Goal: Transaction & Acquisition: Obtain resource

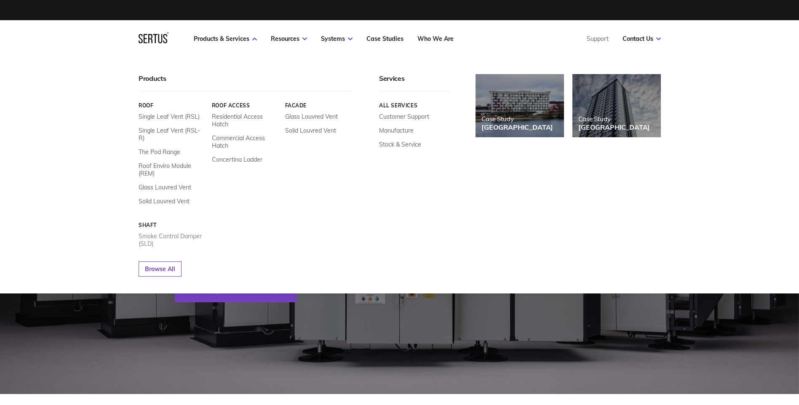
click at [191, 233] on link "Smoke Control Damper (SLD)" at bounding box center [172, 240] width 67 height 15
click at [175, 129] on link "Single Leaf Vent (RSL-R)" at bounding box center [172, 134] width 67 height 15
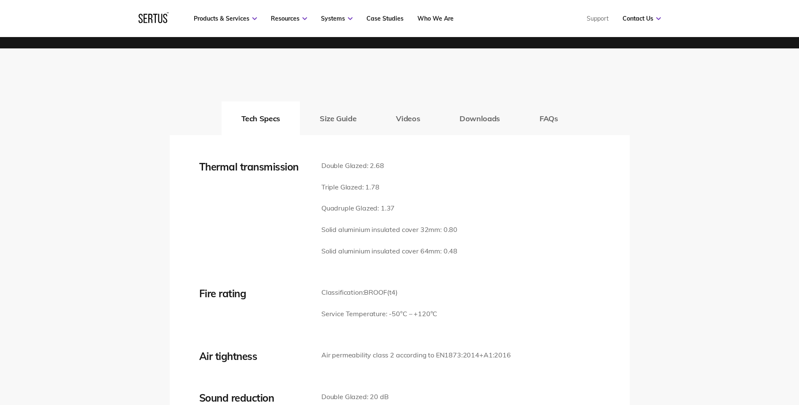
scroll to position [1138, 0]
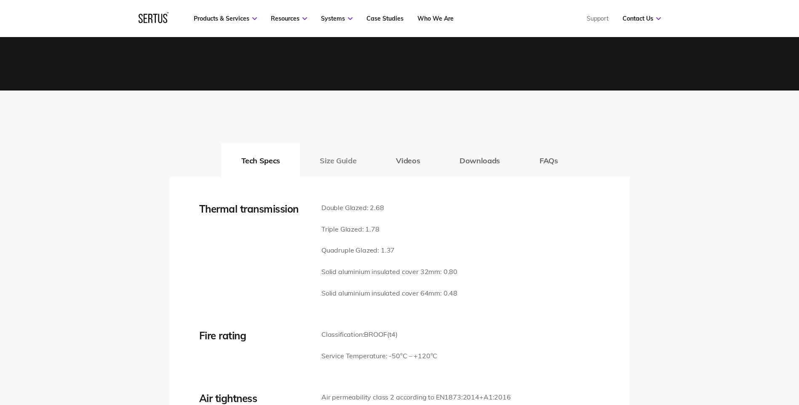
click at [340, 165] on button "Size Guide" at bounding box center [338, 161] width 76 height 34
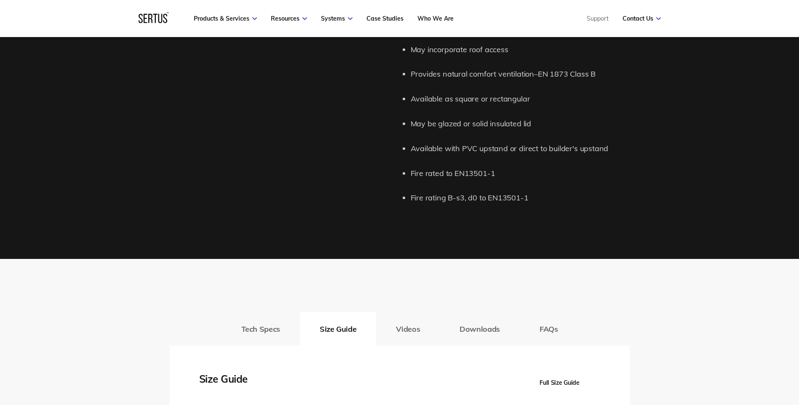
scroll to position [885, 0]
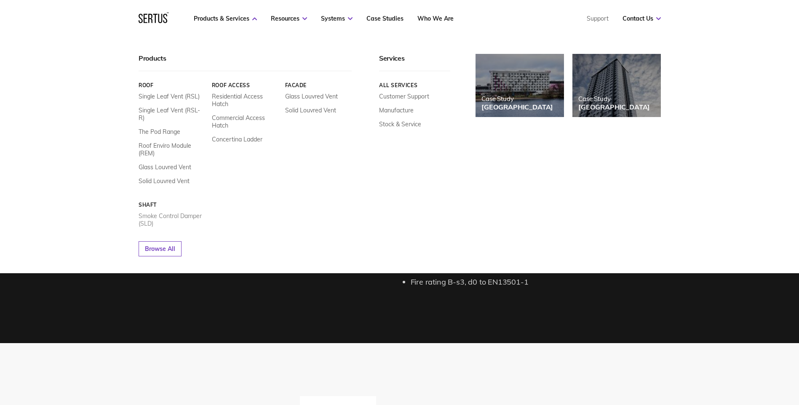
click at [156, 212] on link "Smoke Control Damper (SLD)" at bounding box center [172, 219] width 67 height 15
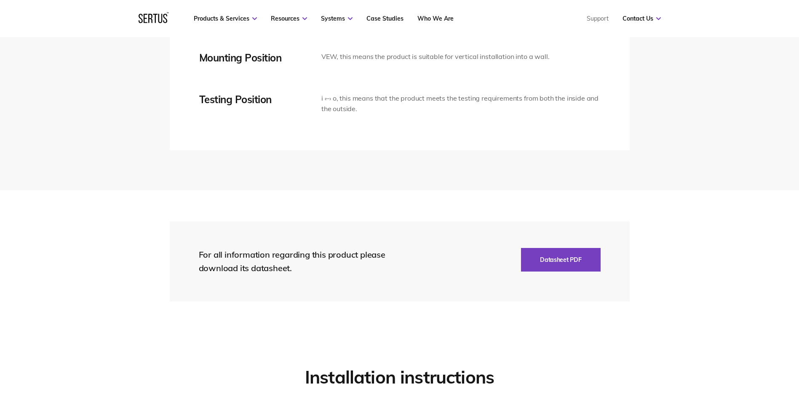
scroll to position [1854, 0]
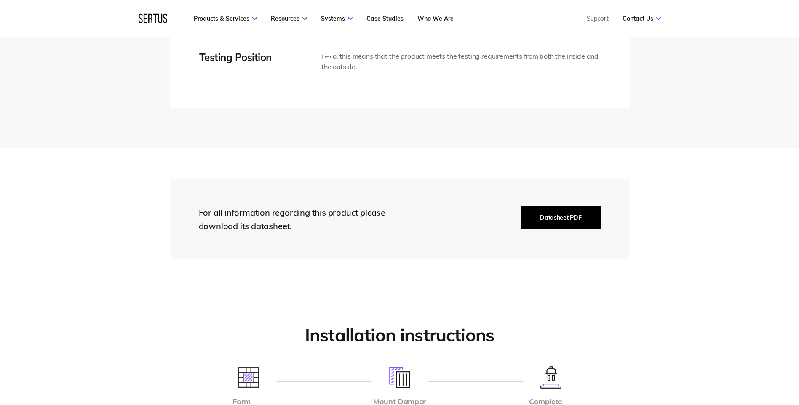
click at [565, 217] on button "Datasheet PDF" at bounding box center [560, 218] width 79 height 24
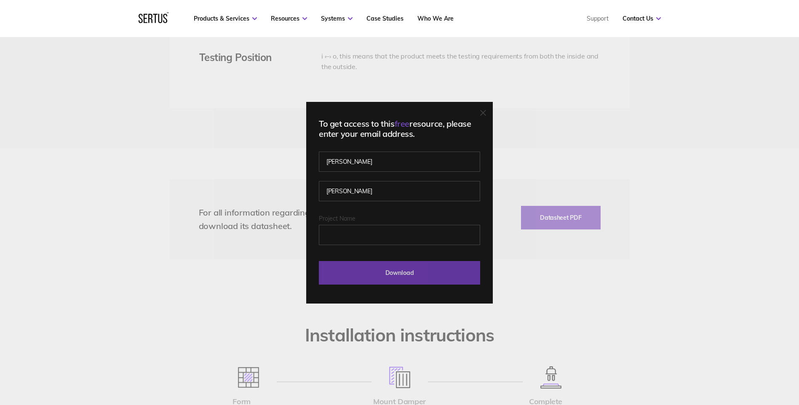
click at [419, 261] on input "Download" at bounding box center [399, 273] width 161 height 24
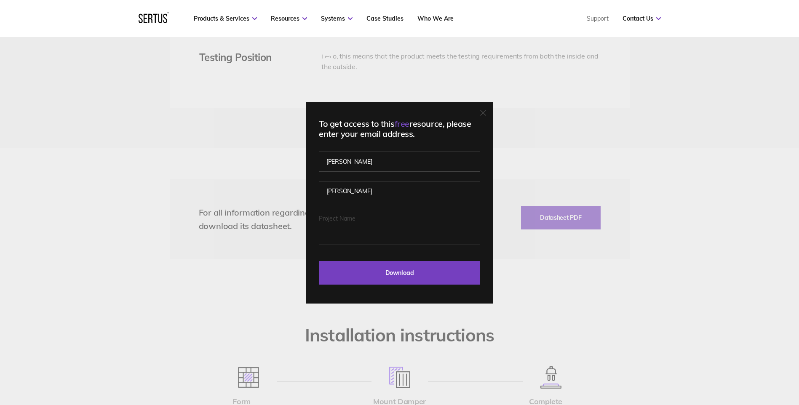
click at [383, 274] on div "To get access to this free resource, please enter your email address. [PERSON_N…" at bounding box center [399, 202] width 799 height 405
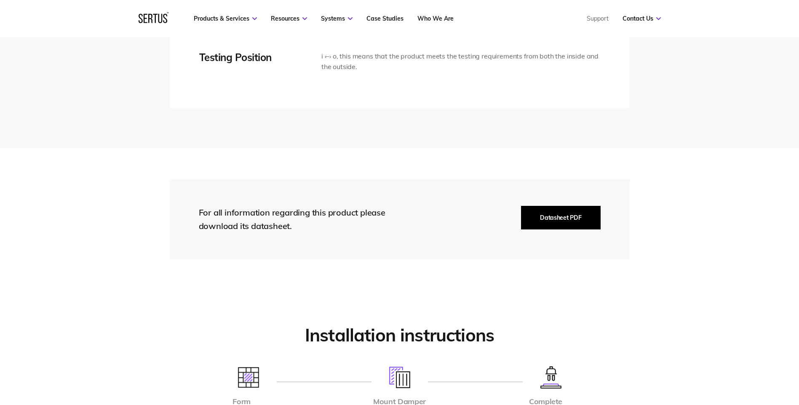
click at [568, 223] on button "Datasheet PDF" at bounding box center [560, 218] width 79 height 24
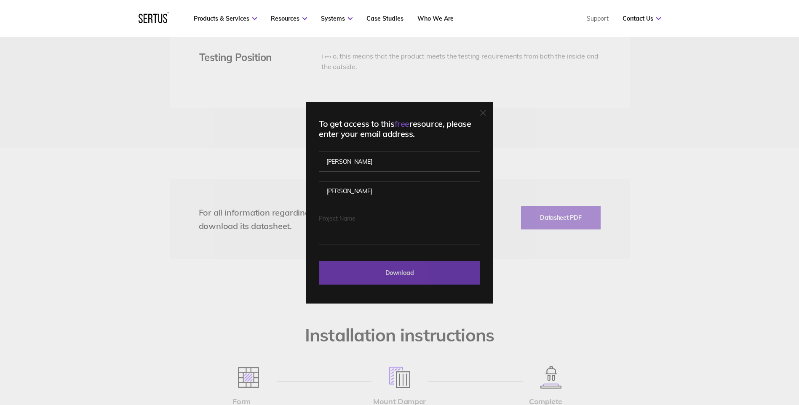
click at [397, 277] on input "Download" at bounding box center [399, 273] width 161 height 24
